Goal: Task Accomplishment & Management: Use online tool/utility

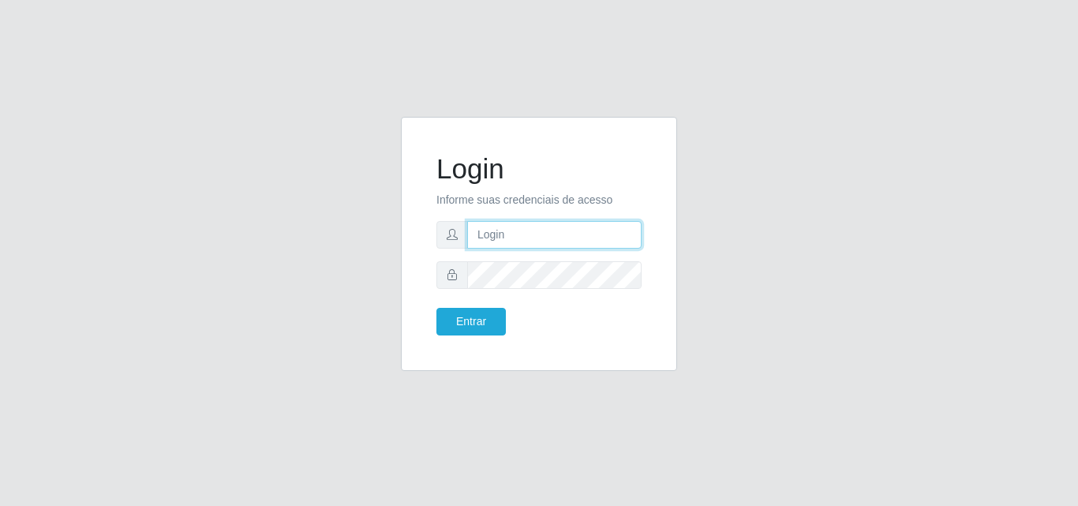
click at [527, 248] on input "text" at bounding box center [554, 235] width 174 height 28
type input "ana@saullus"
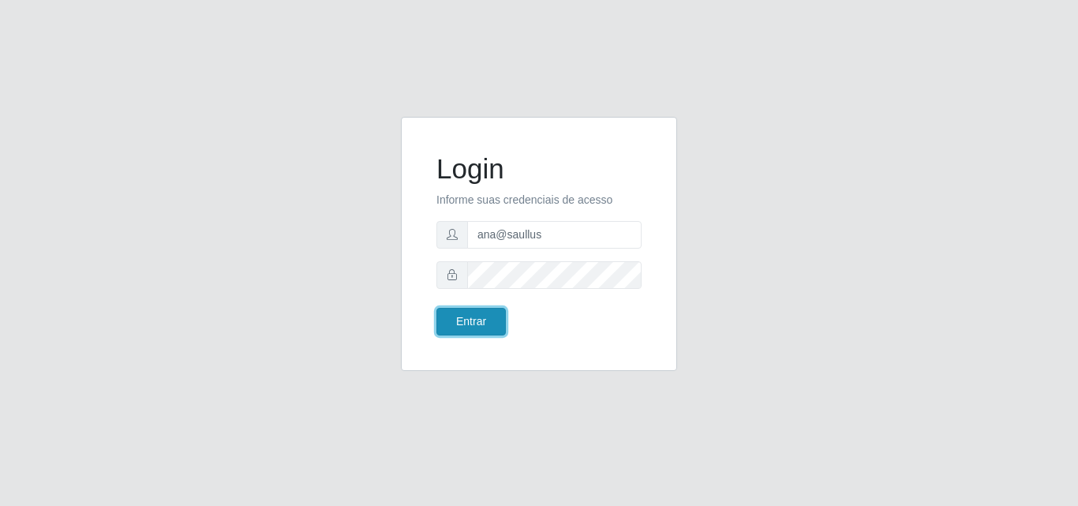
click at [470, 318] on button "Entrar" at bounding box center [471, 322] width 69 height 28
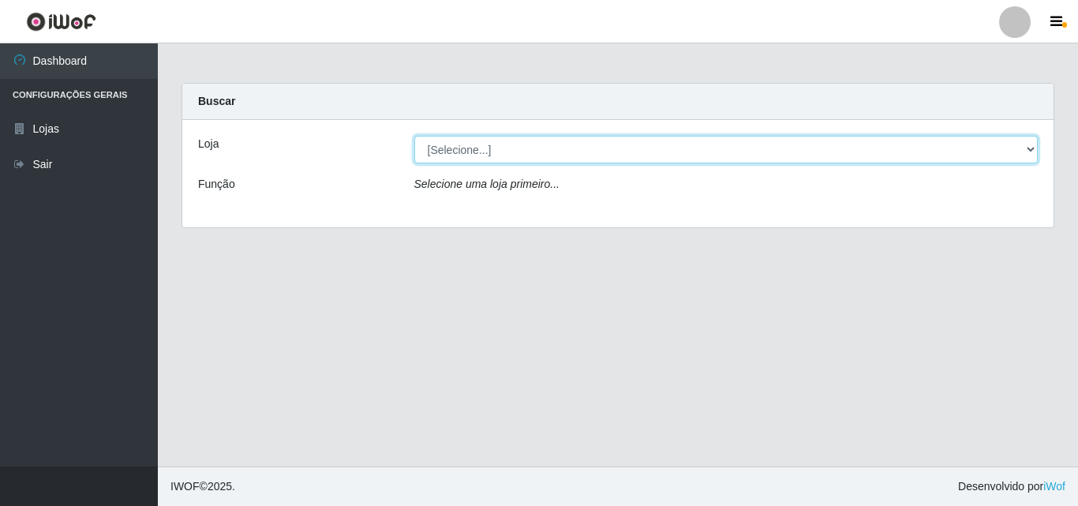
click at [1031, 148] on select "[Selecione...] Saullus Supermercados" at bounding box center [726, 150] width 624 height 28
select select "423"
click at [414, 136] on select "[Selecione...] Saullus Supermercados" at bounding box center [726, 150] width 624 height 28
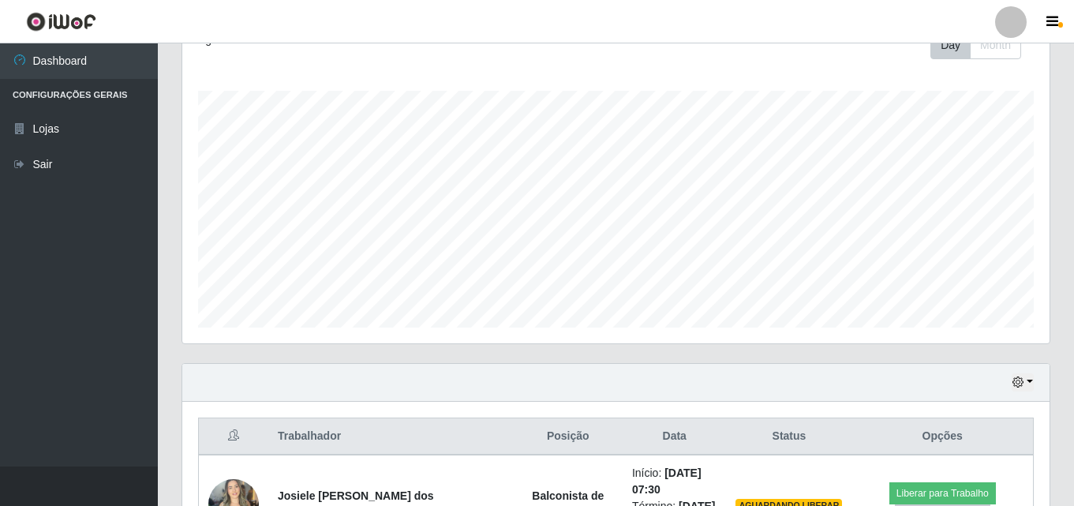
scroll to position [553, 0]
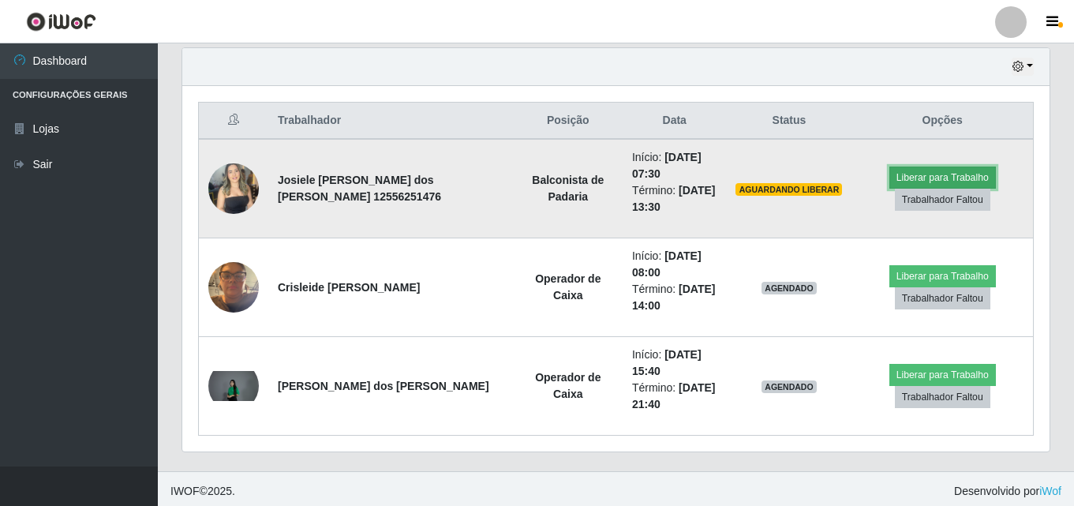
click at [939, 181] on button "Liberar para Trabalho" at bounding box center [943, 178] width 107 height 22
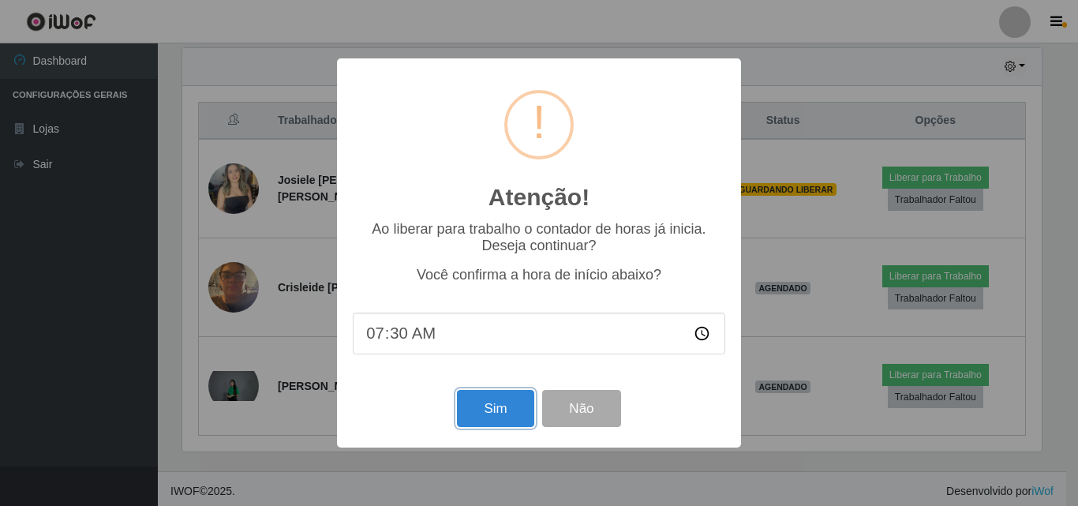
click at [501, 419] on button "Sim" at bounding box center [495, 408] width 77 height 37
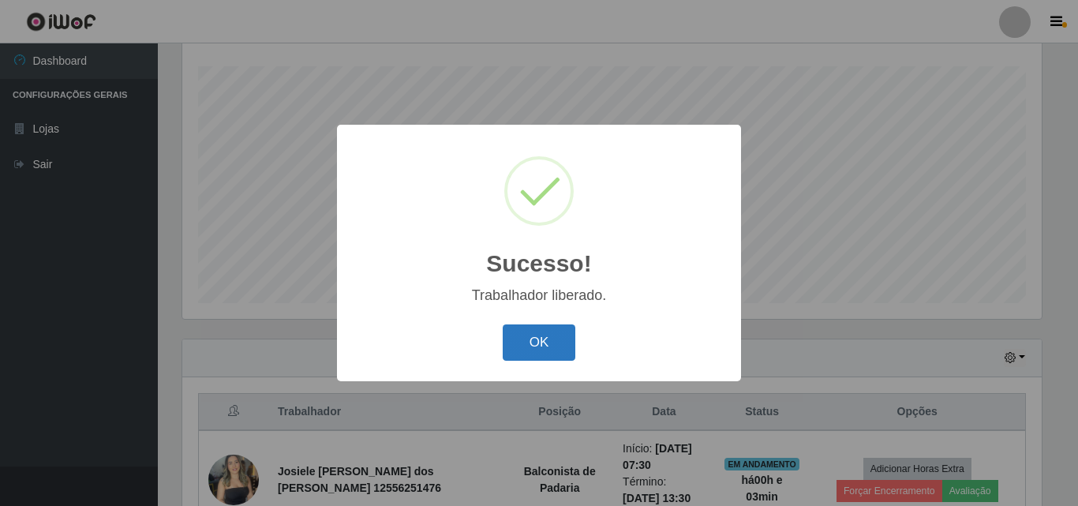
click at [544, 353] on button "OK" at bounding box center [539, 342] width 73 height 37
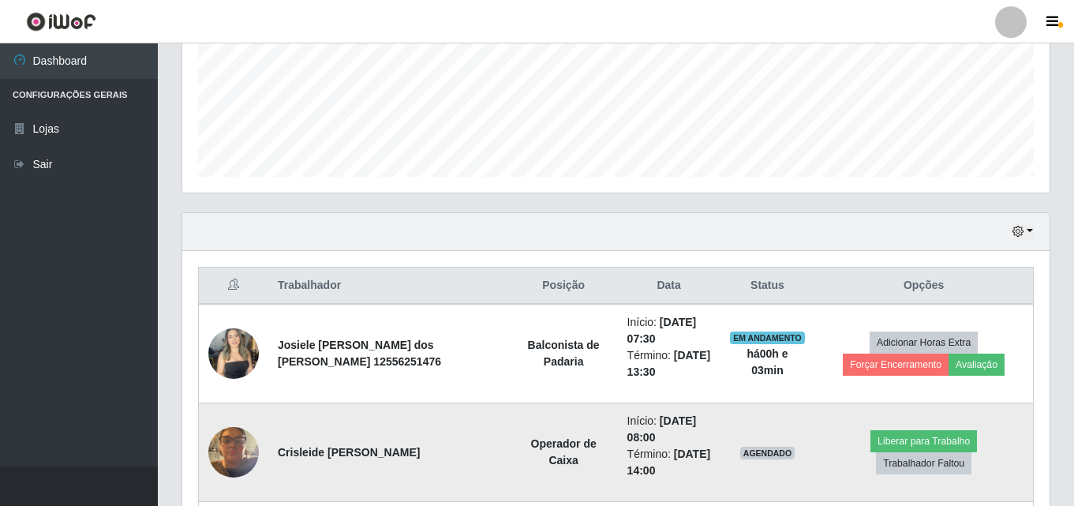
scroll to position [419, 0]
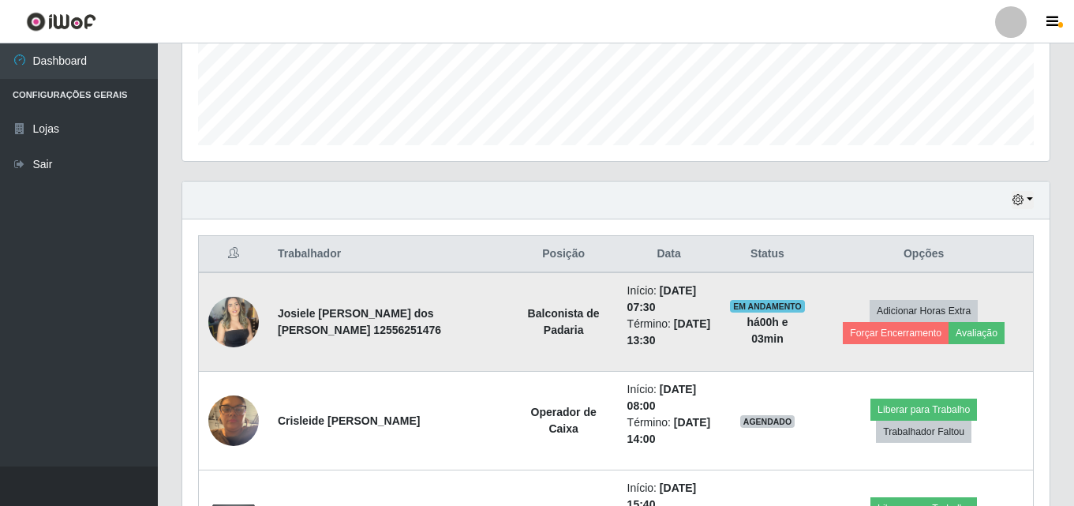
click at [236, 308] on img at bounding box center [233, 321] width 51 height 67
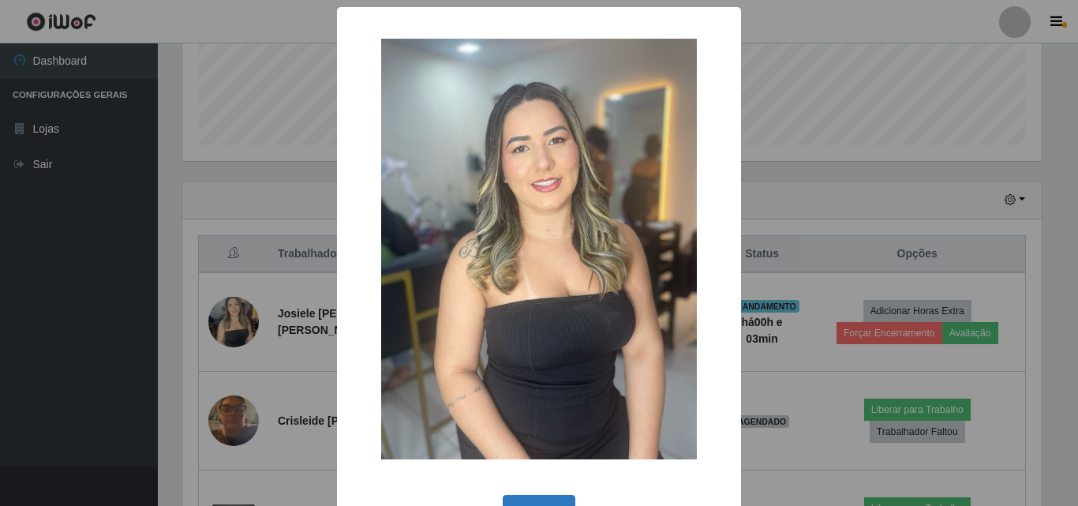
click at [517, 502] on button "OK" at bounding box center [539, 513] width 73 height 37
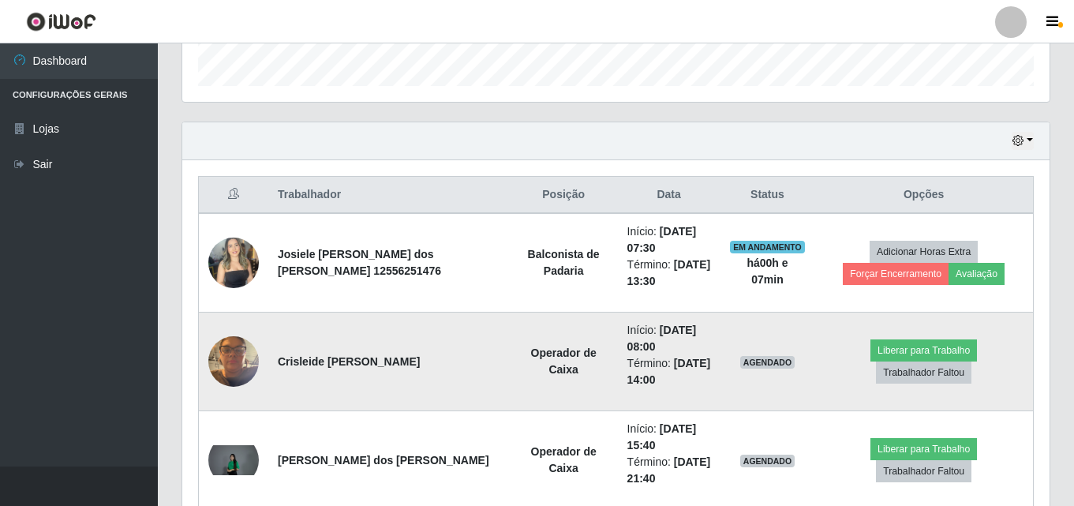
scroll to position [557, 0]
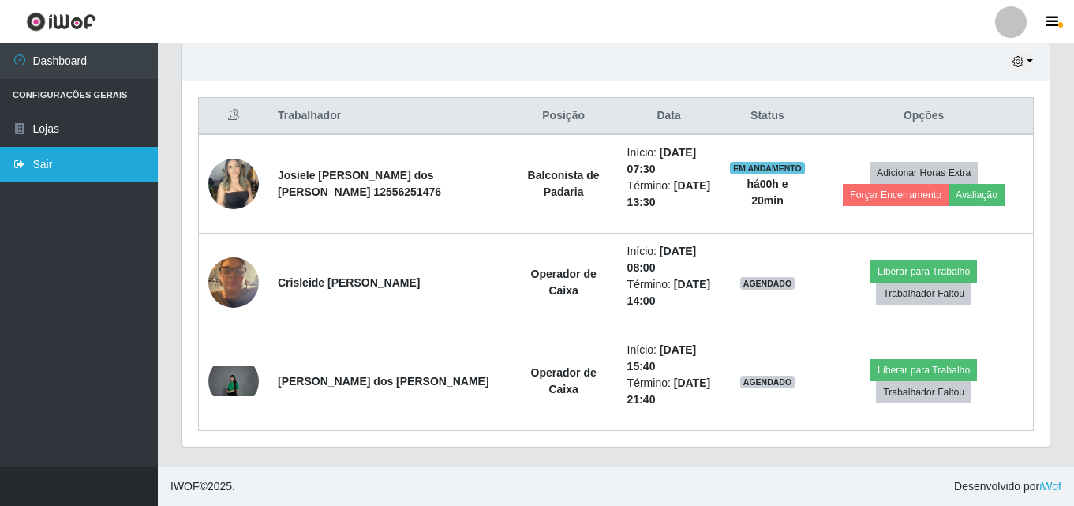
click at [95, 164] on link "Sair" at bounding box center [79, 165] width 158 height 36
